Goal: Task Accomplishment & Management: Use online tool/utility

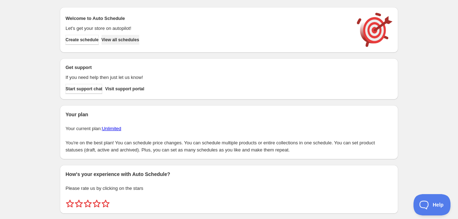
click at [126, 41] on span "View all schedules" at bounding box center [121, 40] width 38 height 6
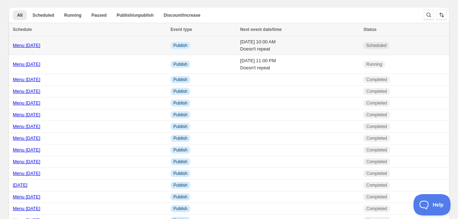
click at [40, 48] on link "Menu [DATE]" at bounding box center [26, 45] width 27 height 5
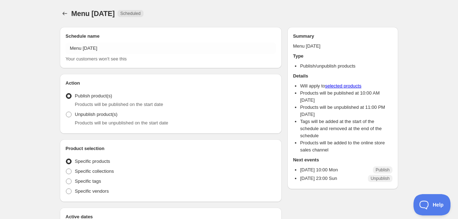
radio input "true"
checkbox input "true"
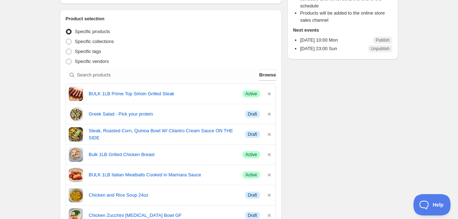
scroll to position [178, 0]
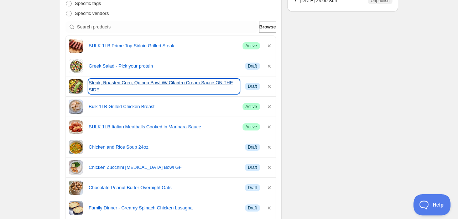
click at [169, 85] on link "Steak, Roasted Corn, Quinoa Bowl W/ Cilantro Cream Sauce ON THE SIDE" at bounding box center [164, 86] width 151 height 14
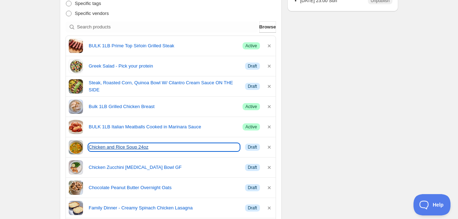
click at [123, 149] on link "Chicken and Rice Soup 24oz" at bounding box center [164, 147] width 151 height 7
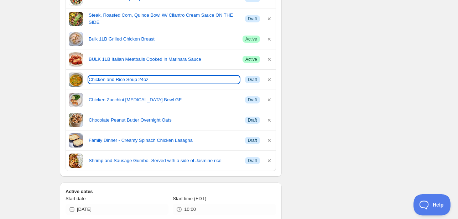
scroll to position [249, 0]
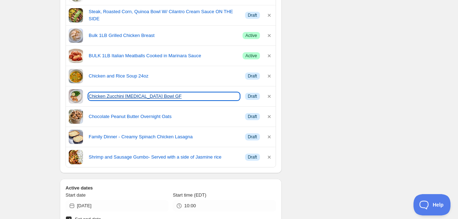
click at [112, 94] on link "Chicken Zucchini [MEDICAL_DATA] Bowl GF" at bounding box center [164, 96] width 151 height 7
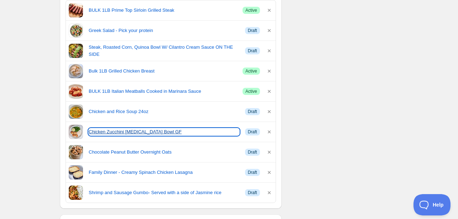
scroll to position [178, 0]
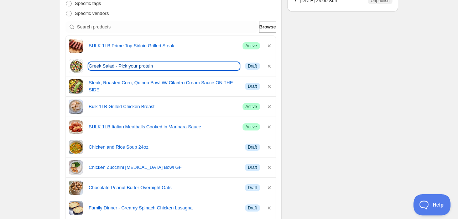
click at [124, 67] on link "Greek Salad - Pick your protein" at bounding box center [164, 66] width 151 height 7
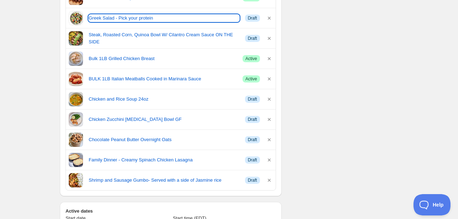
scroll to position [214, 0]
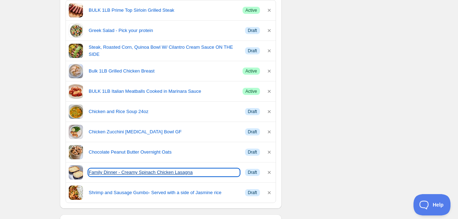
click at [135, 173] on link "Family Dinner - Creamy Spinach Chicken Lasagna" at bounding box center [164, 172] width 151 height 7
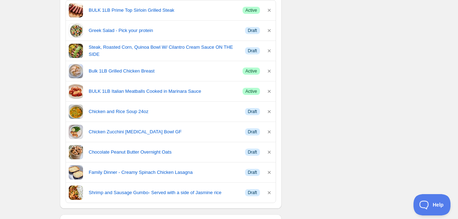
click at [319, 93] on div "Schedule name Menu October 6th Your customers won't see this Action Action Publ…" at bounding box center [226, 213] width 344 height 810
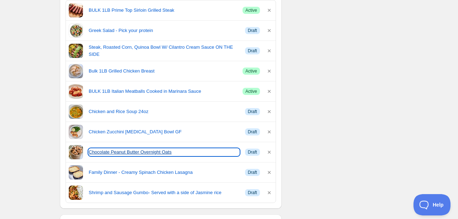
click at [103, 153] on link "Chocolate Peanut Butter Overnight Oats" at bounding box center [164, 152] width 151 height 7
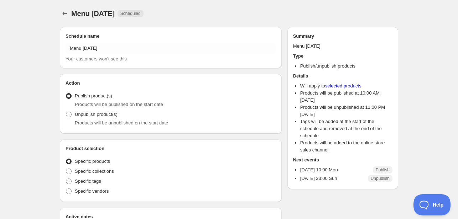
radio input "true"
checkbox input "true"
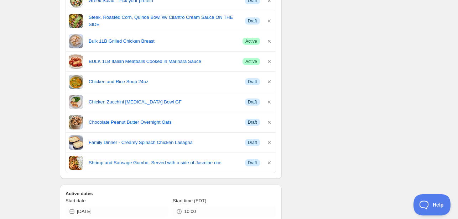
scroll to position [249, 0]
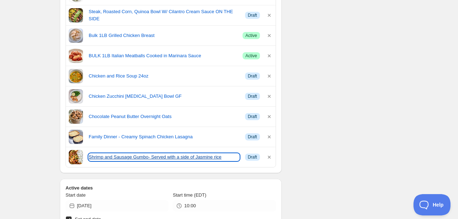
click at [120, 157] on link "Shrimp and Sausage Gumbo- Served with a side of Jasmine rice" at bounding box center [164, 157] width 151 height 7
